Goal: Transaction & Acquisition: Download file/media

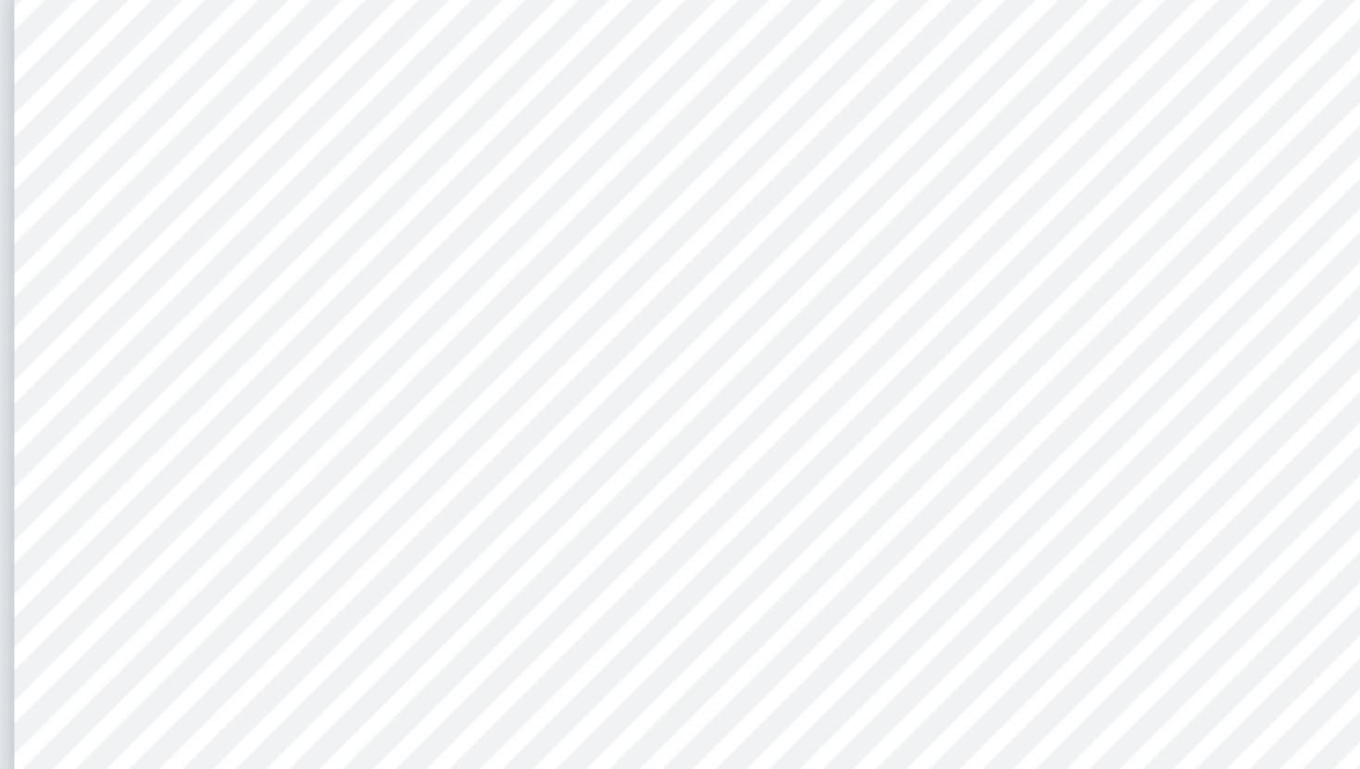
click at [875, 285] on div "1 Content of unsaturated fats measured by the iodine number in coconut and sunf…" at bounding box center [884, 690] width 816 height 1154
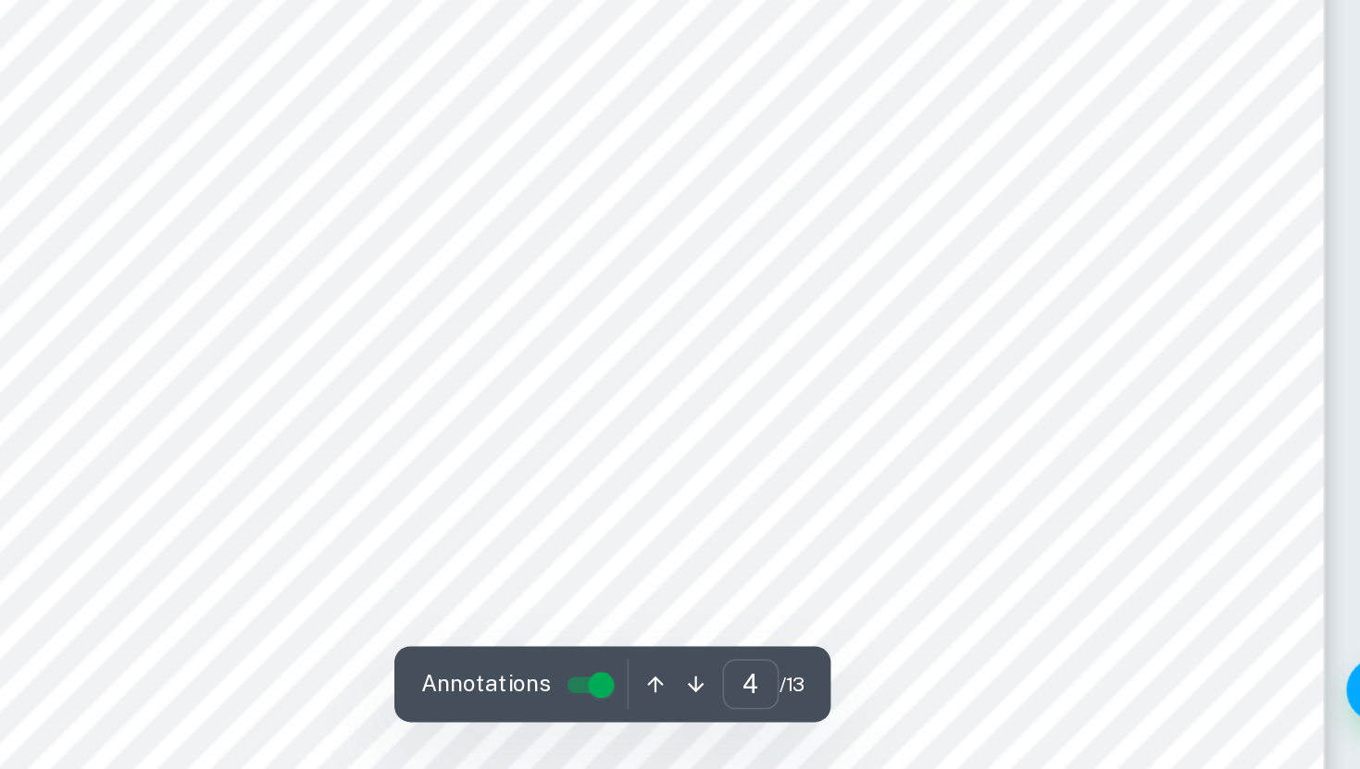
scroll to position [3613, 0]
click at [1140, 479] on div "4 HALOGENATION For warming the oils:  1 pot  Equipment for heating up water i…" at bounding box center [884, 697] width 816 height 1154
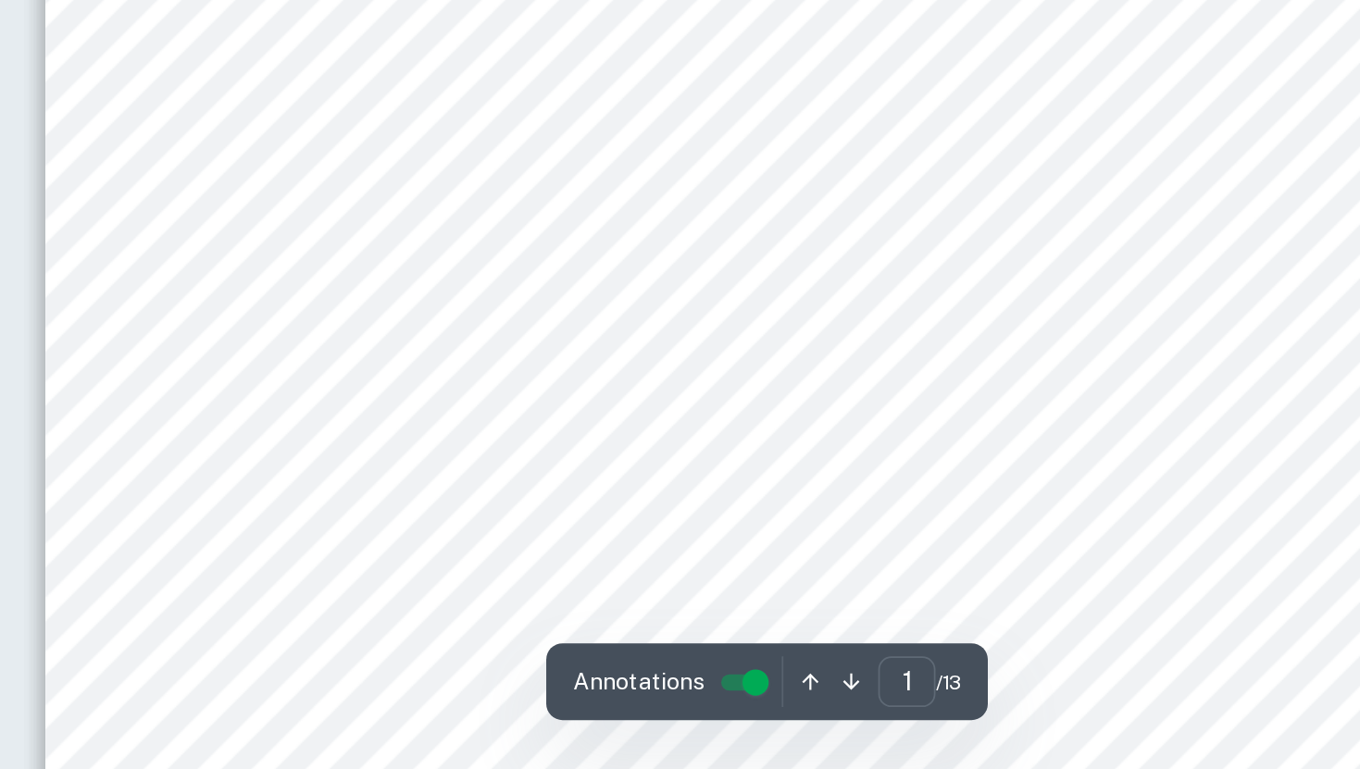
scroll to position [378, 0]
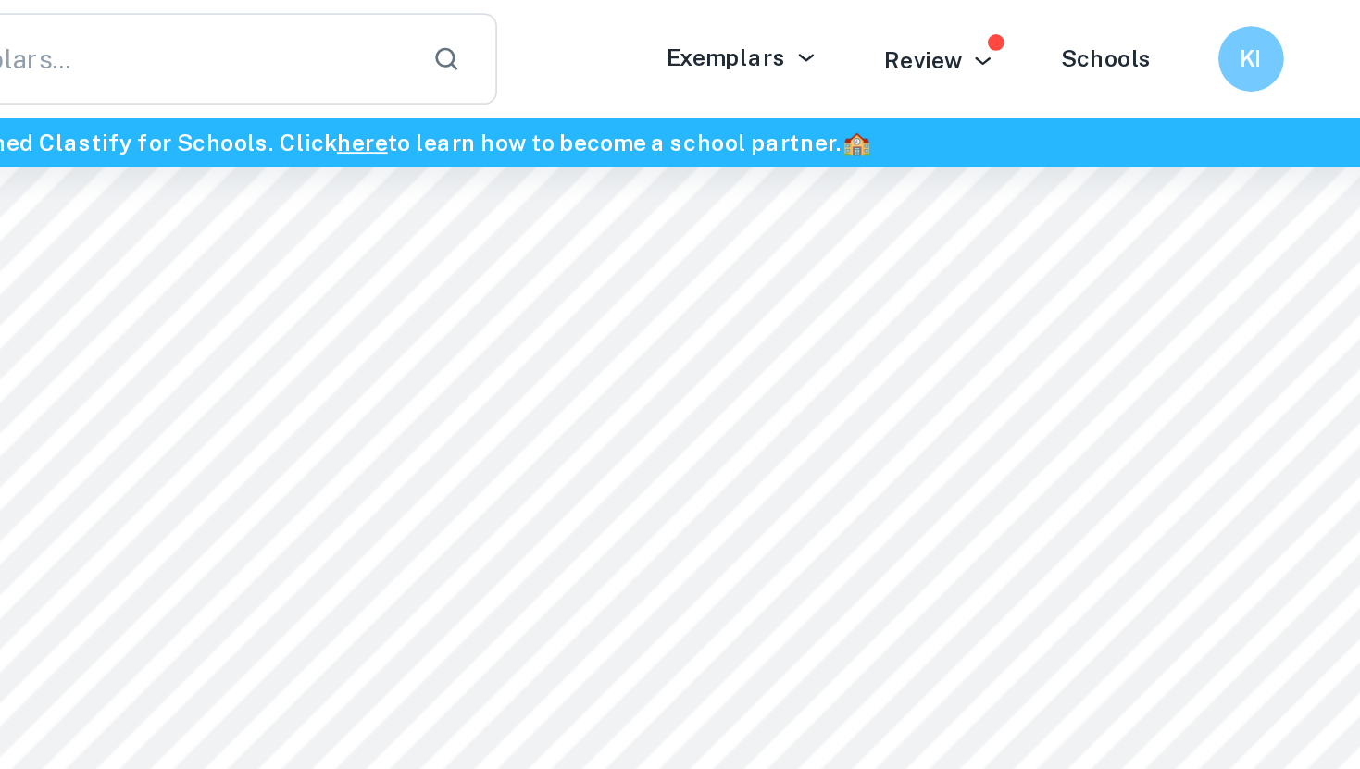
type input "2"
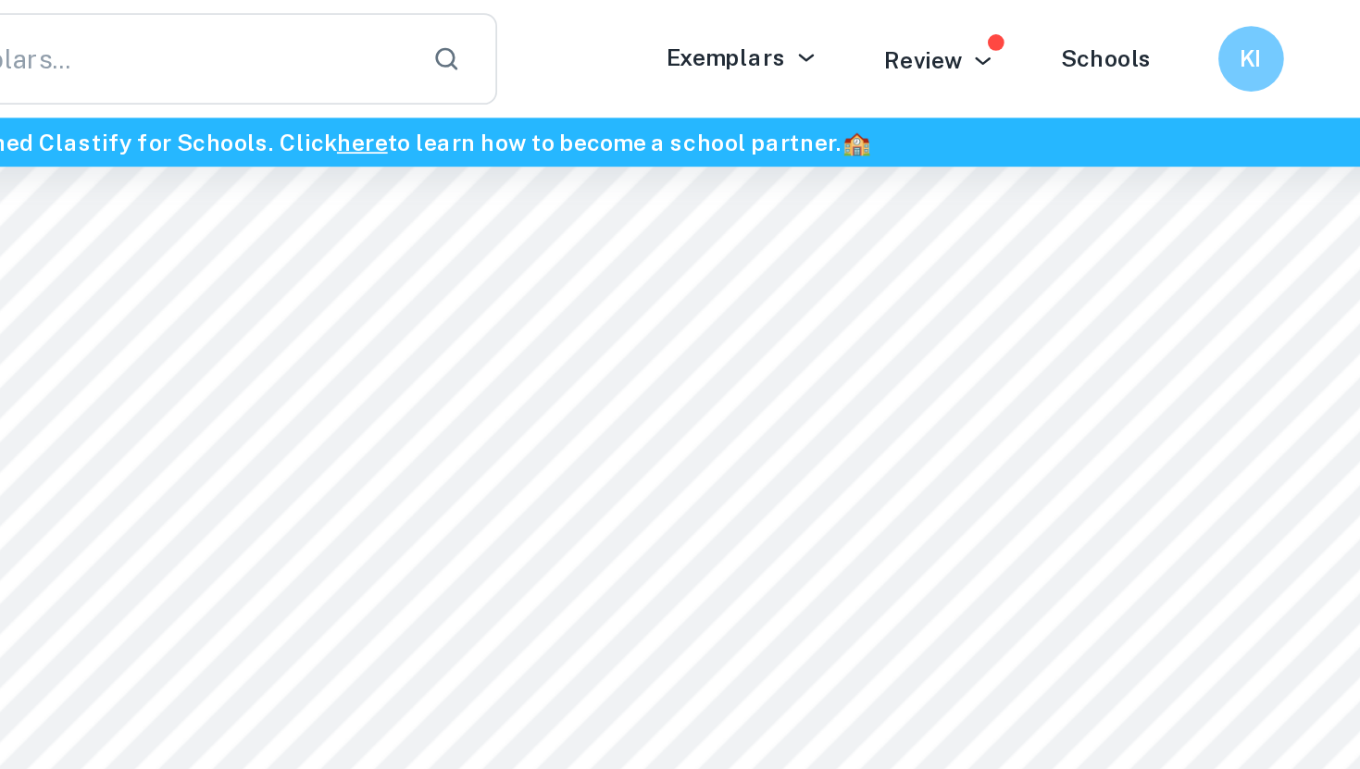
scroll to position [1279, 0]
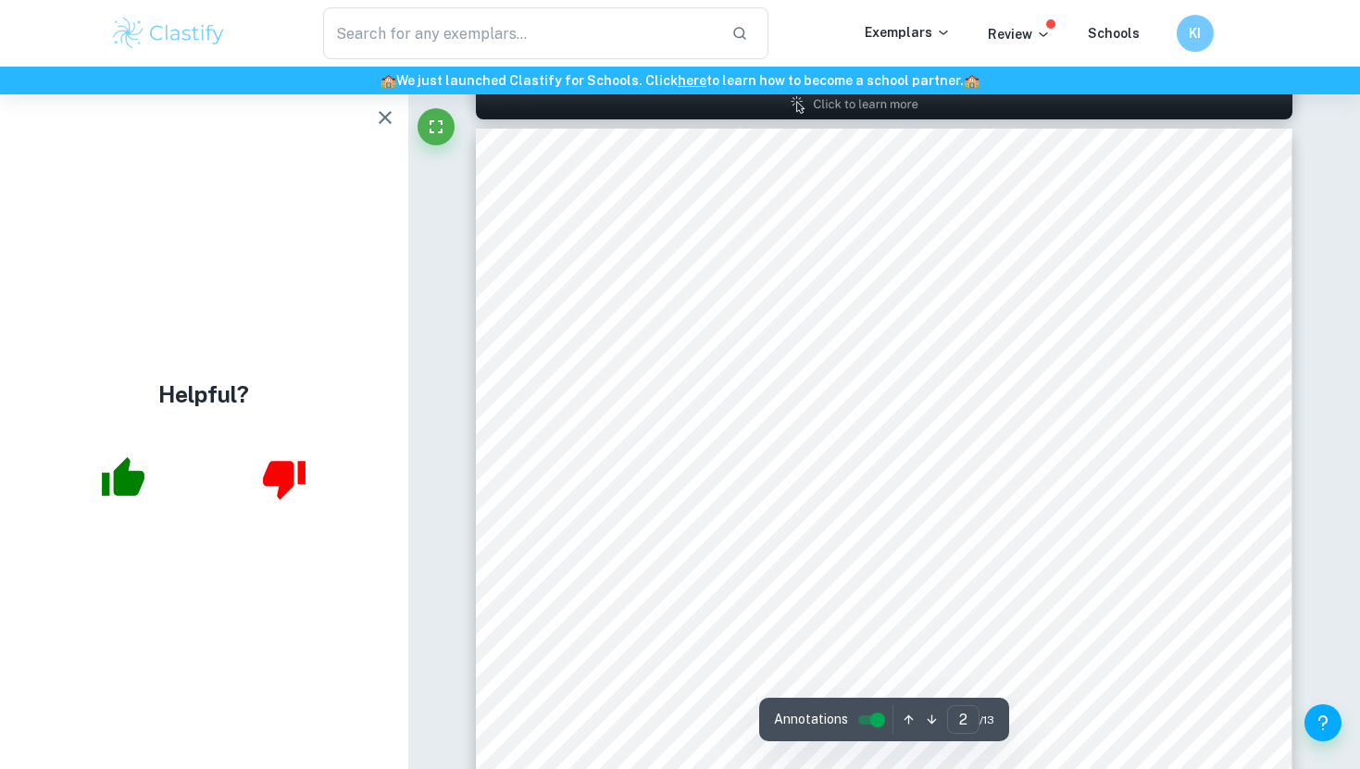
click at [381, 115] on icon "button" at bounding box center [385, 117] width 13 height 13
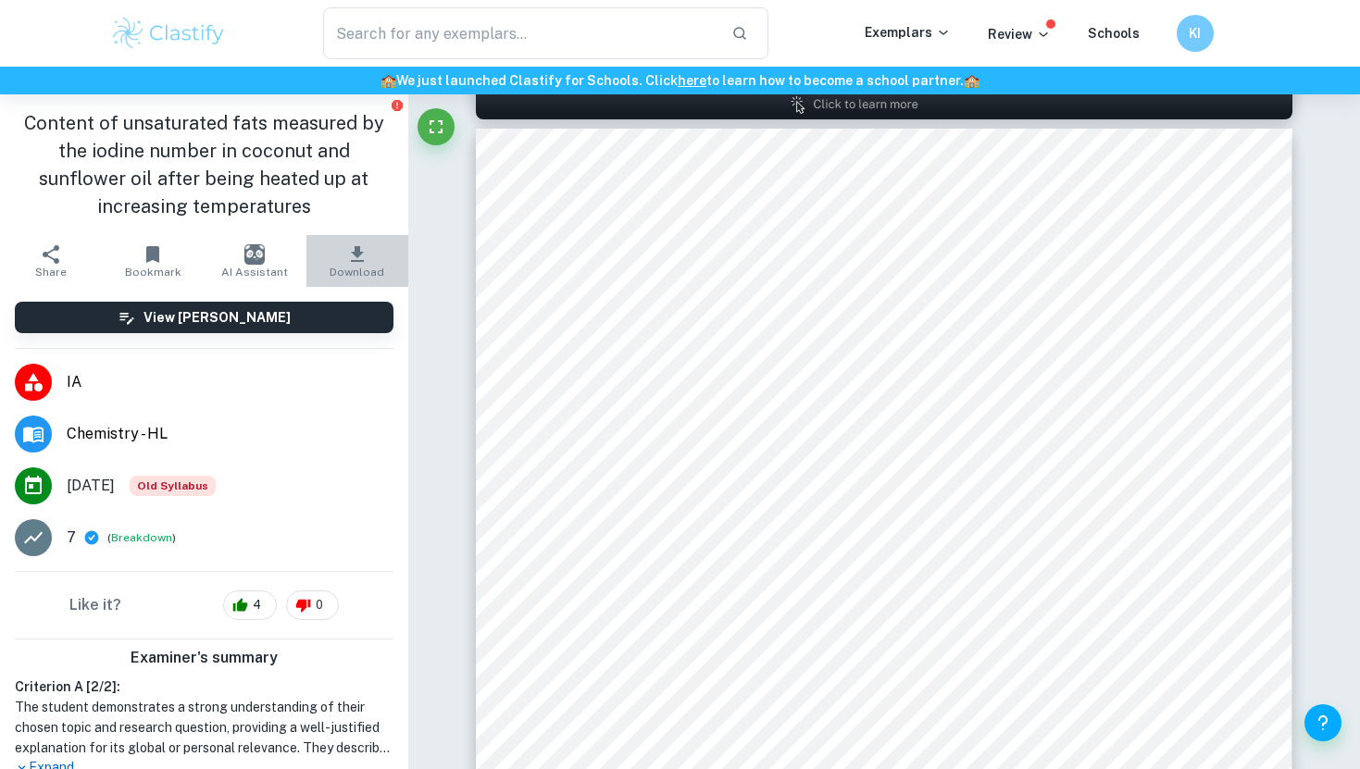
click at [354, 269] on span "Download" at bounding box center [357, 272] width 55 height 13
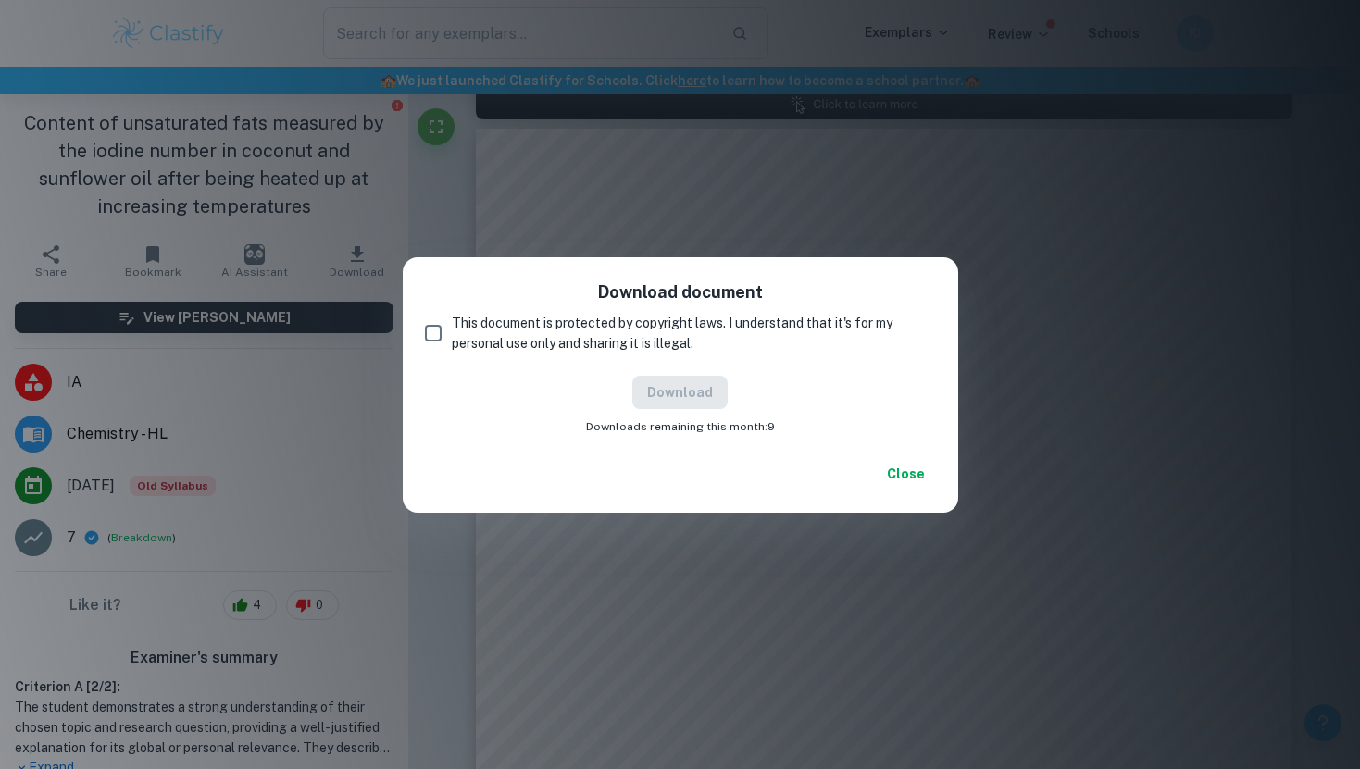
click at [648, 323] on span "This document is protected by copyright laws. I understand that it's for my per…" at bounding box center [686, 333] width 469 height 41
click at [452, 323] on input "This document is protected by copyright laws. I understand that it's for my per…" at bounding box center [433, 333] width 37 height 37
checkbox input "true"
click at [673, 404] on button "Download" at bounding box center [679, 392] width 95 height 33
